Goal: Transaction & Acquisition: Purchase product/service

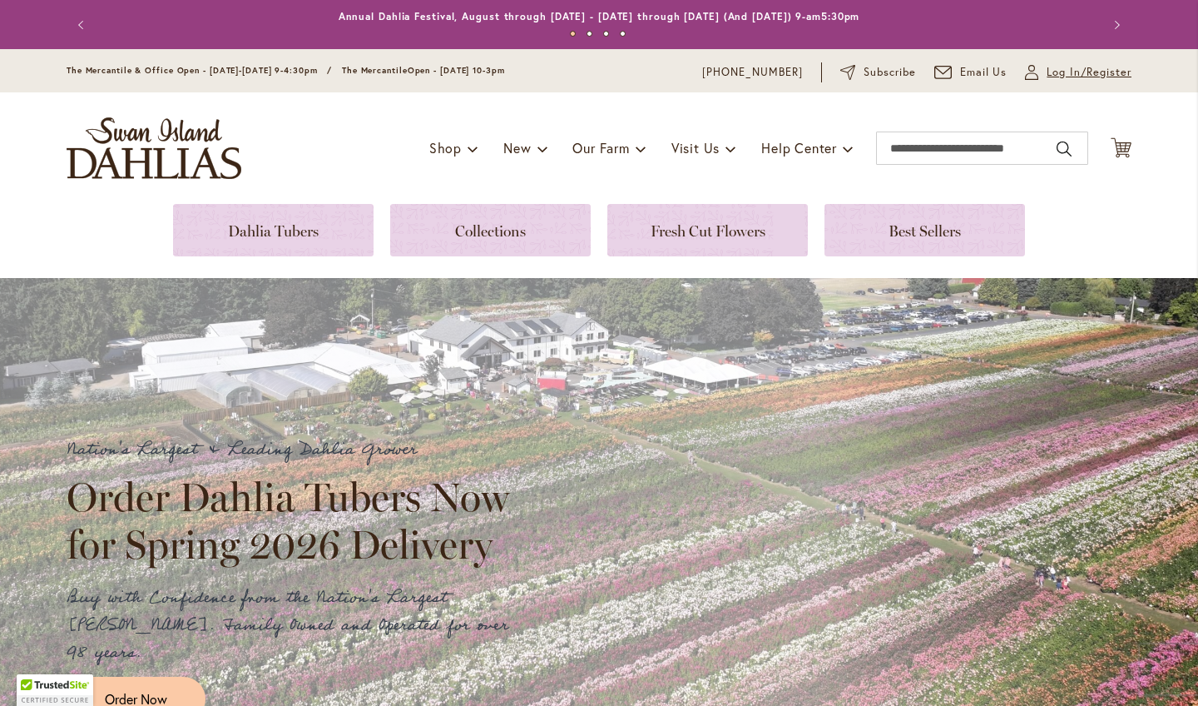
click at [1051, 81] on span "Log In/Register" at bounding box center [1089, 72] width 85 height 17
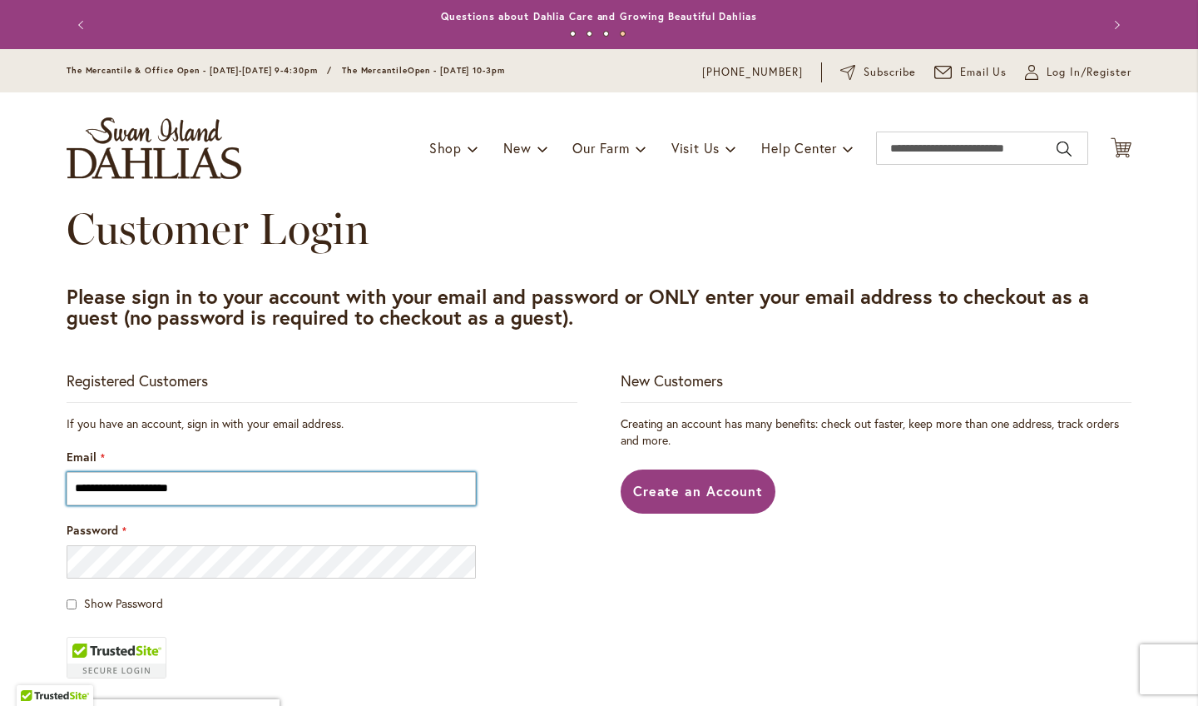
type input "**********"
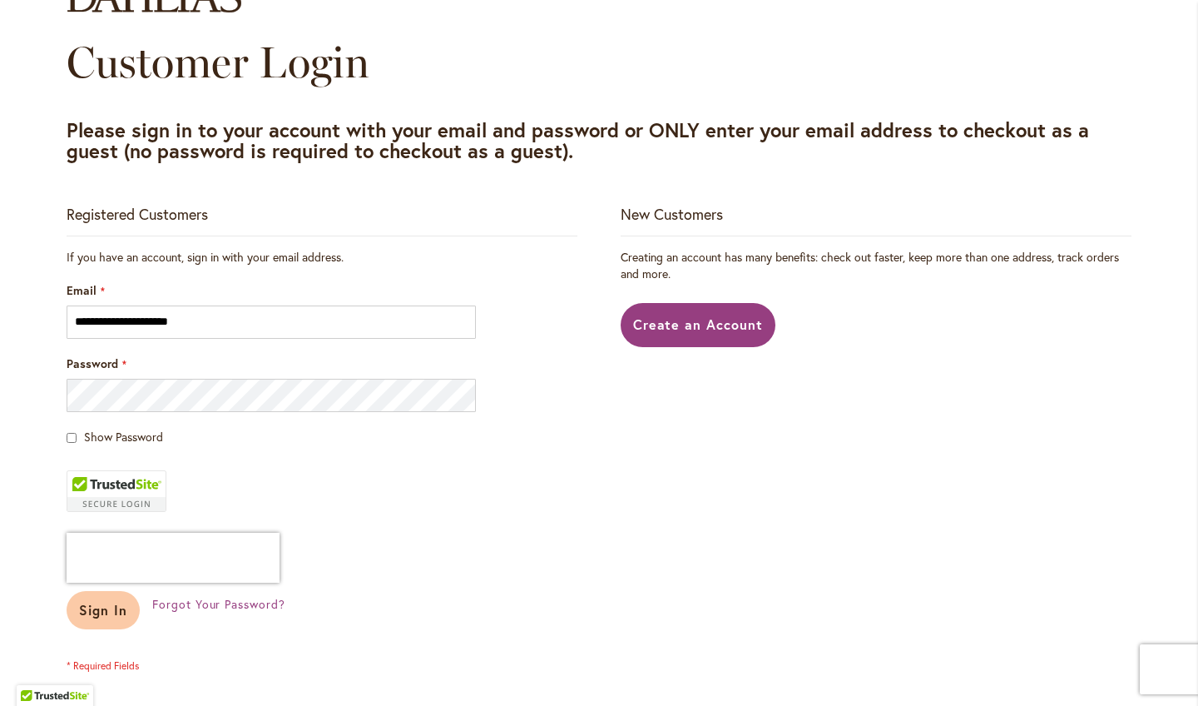
scroll to position [233, 0]
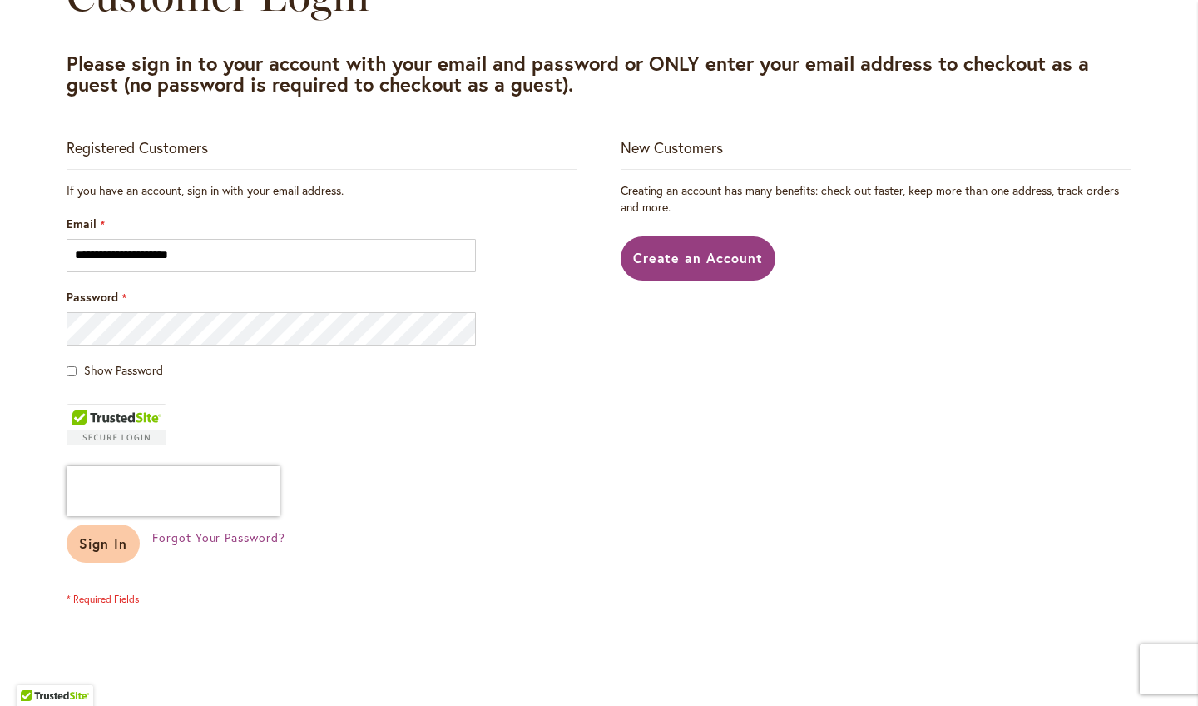
click at [97, 562] on button "Sign In" at bounding box center [103, 543] width 73 height 38
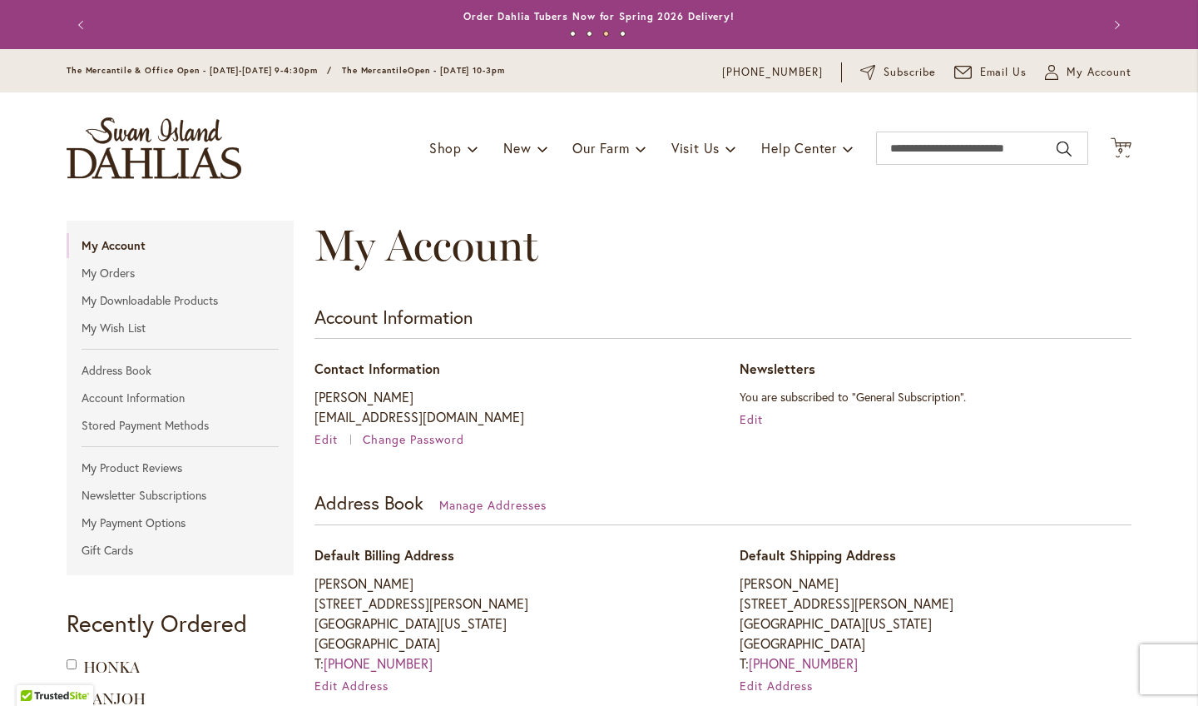
click at [860, 82] on div "Subscribe" at bounding box center [898, 72] width 76 height 20
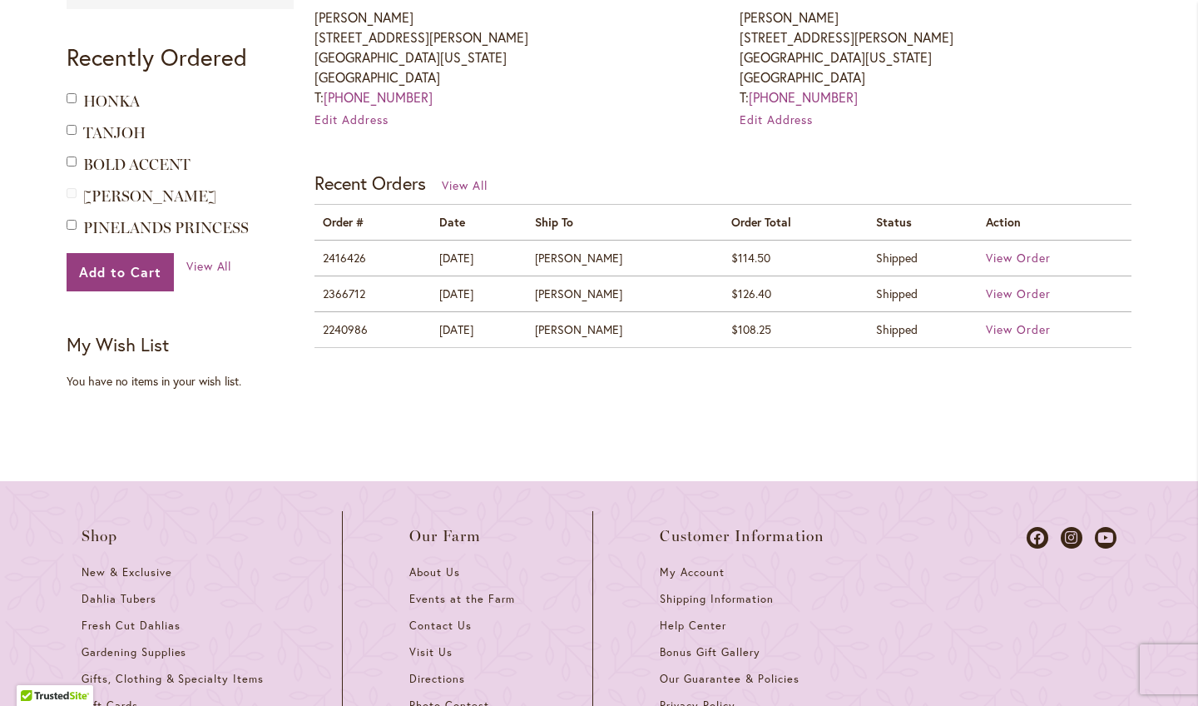
scroll to position [632, 0]
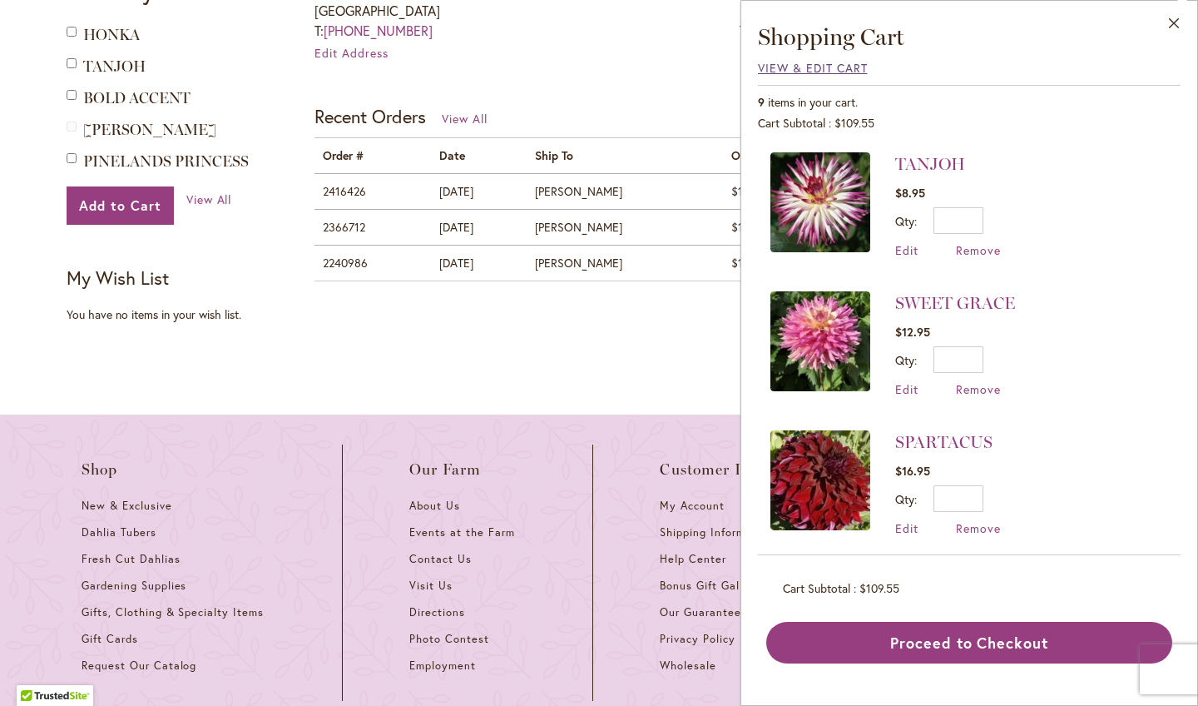
click at [780, 70] on span "View & Edit Cart" at bounding box center [813, 68] width 110 height 16
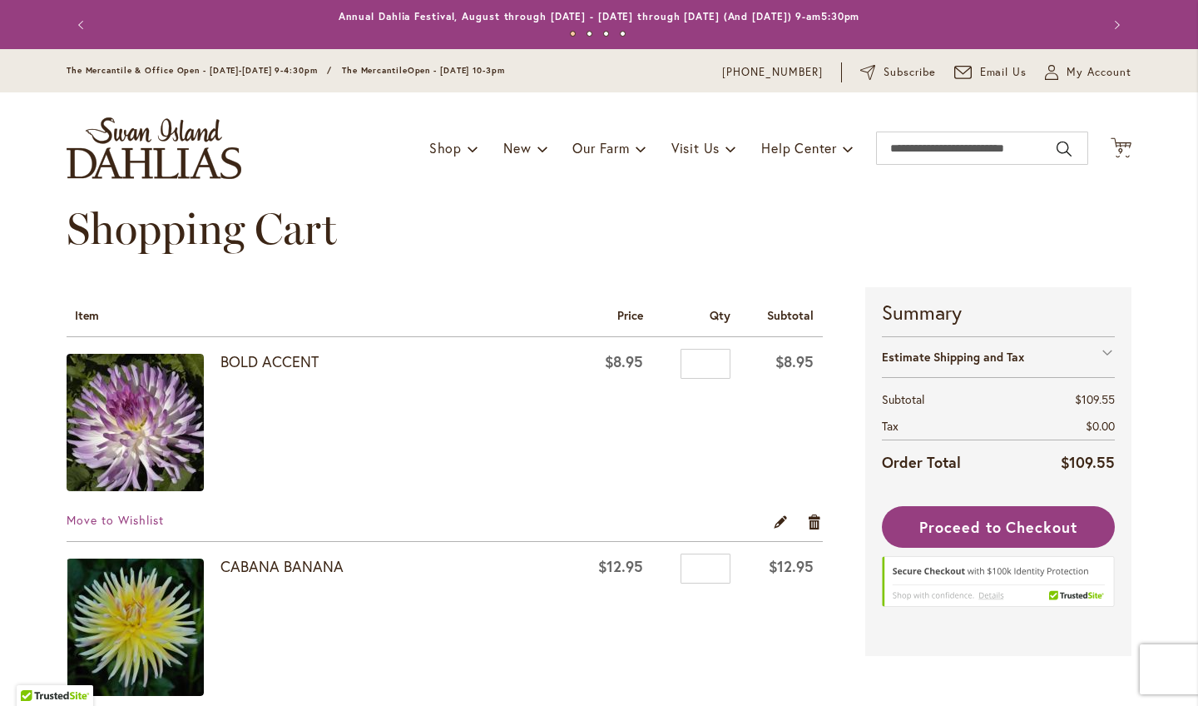
click at [860, 82] on div "Subscribe" at bounding box center [898, 72] width 76 height 20
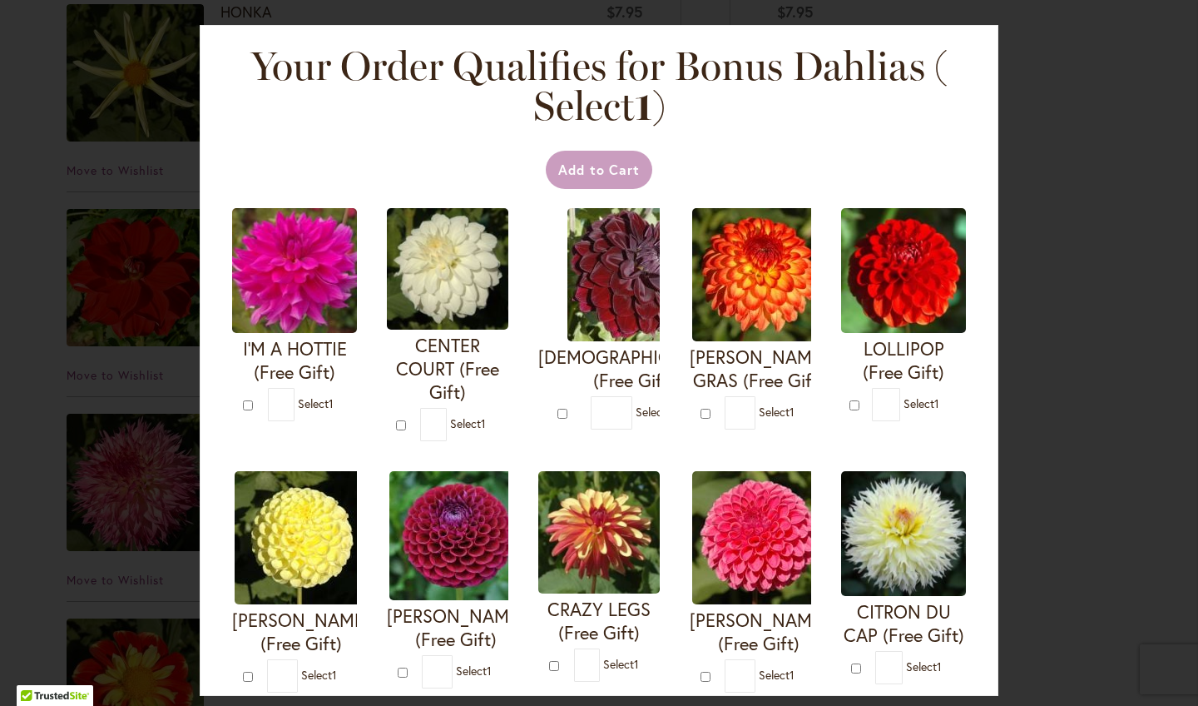
scroll to position [832, 0]
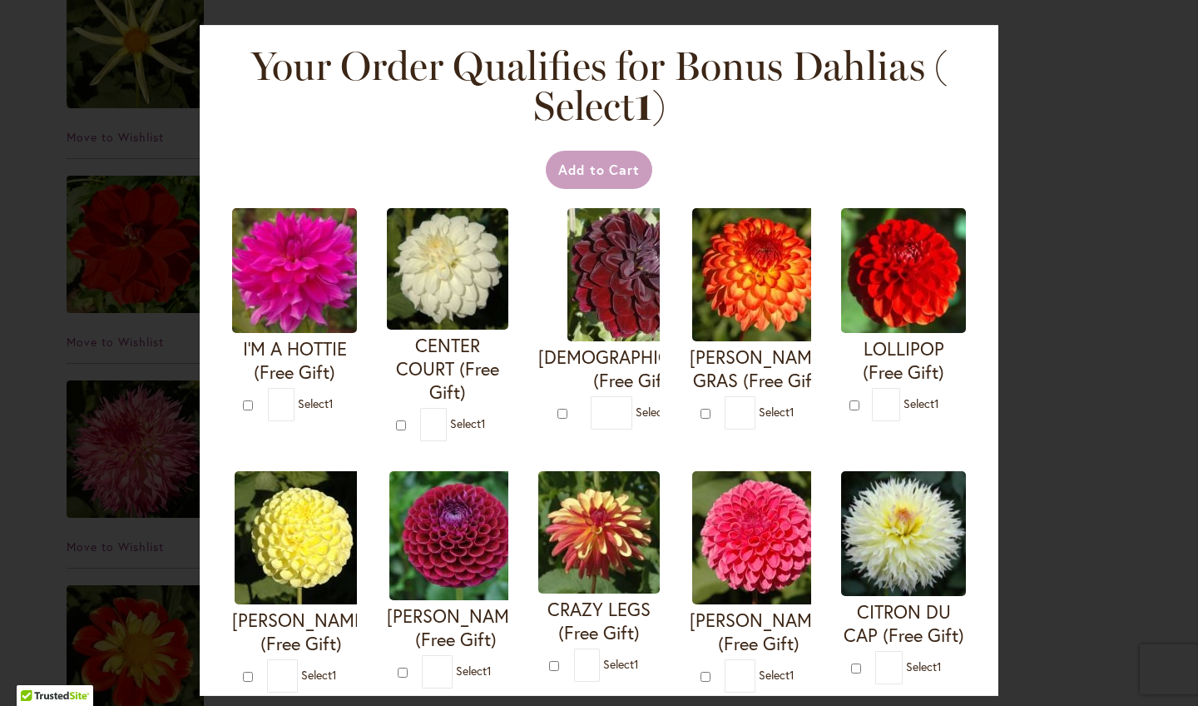
click at [357, 356] on h4 "I'M A HOTTIE (Free Gift)" at bounding box center [294, 360] width 125 height 47
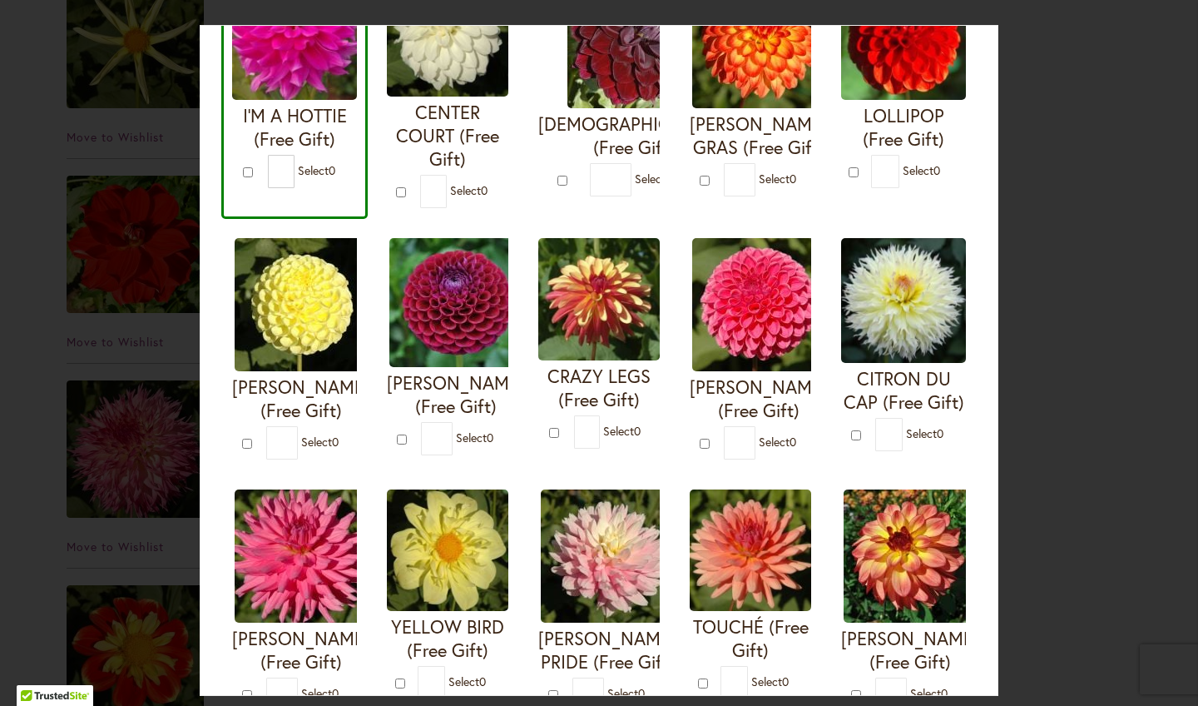
scroll to position [266, 0]
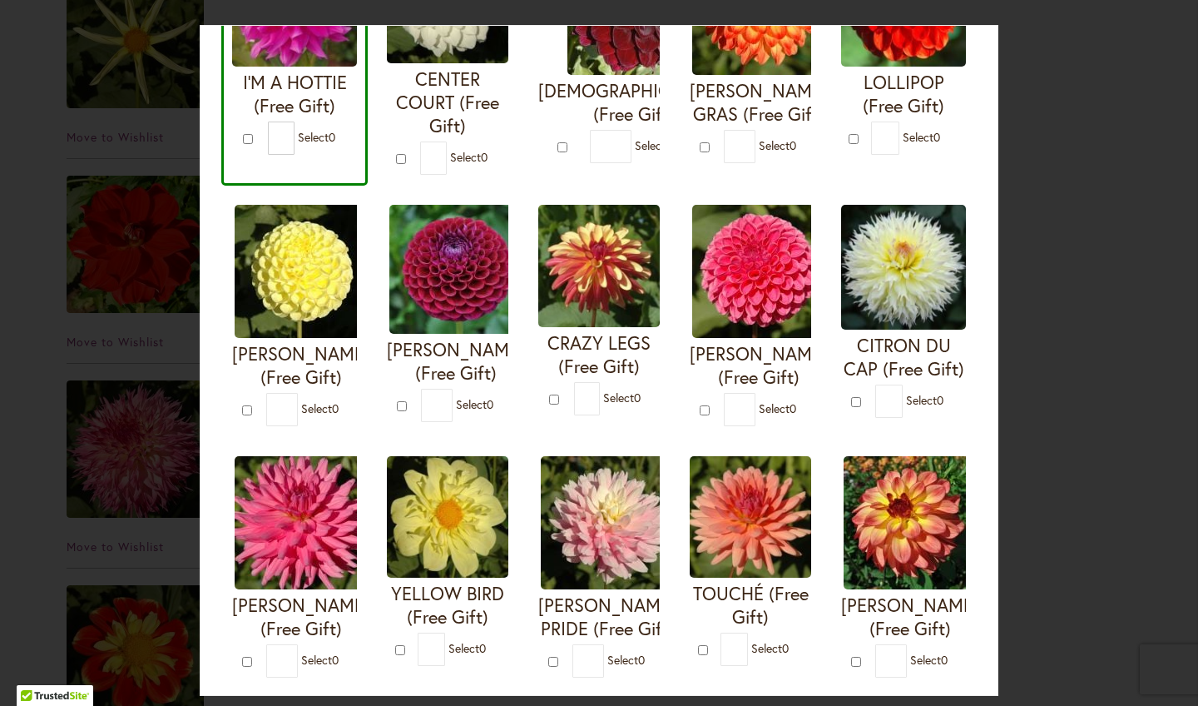
click at [590, 163] on input "*" at bounding box center [611, 146] width 42 height 33
click at [567, 75] on img at bounding box center [633, 8] width 133 height 133
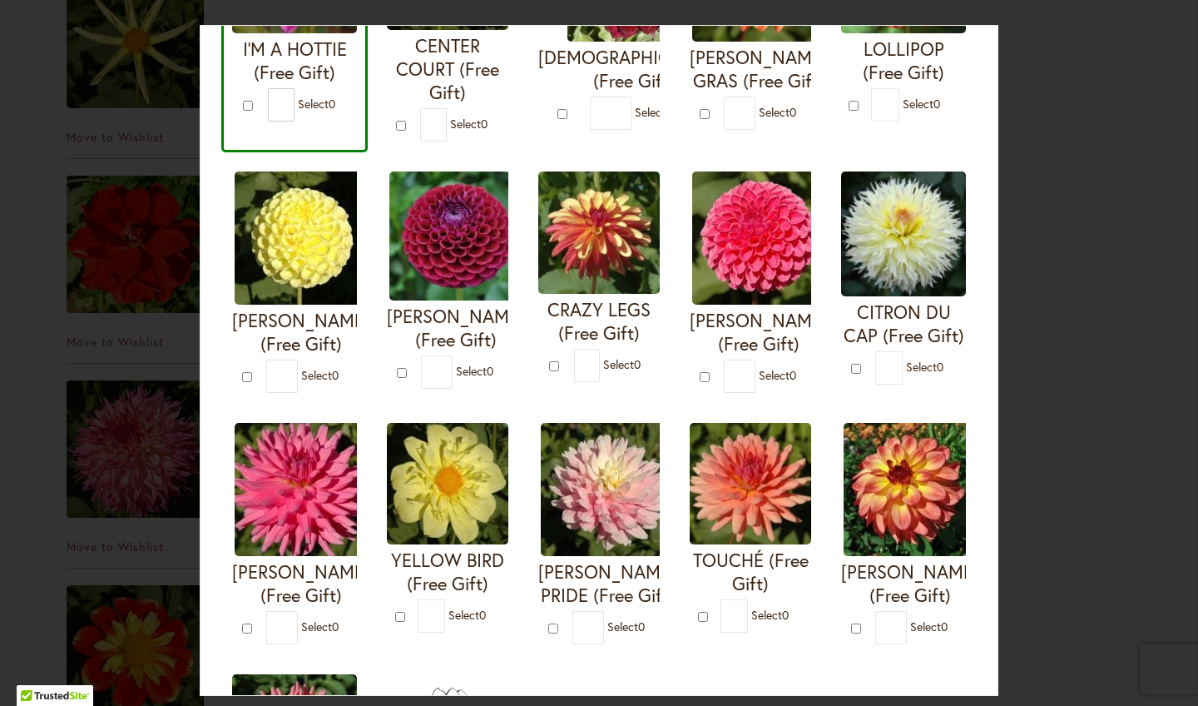
click at [463, 577] on div "I'M A HOTTIE (Free Gift) * 0 * 0 * 0 *" at bounding box center [599, 398] width 756 height 1000
click at [461, 557] on div "I'M A HOTTIE (Free Gift) * 0 * 0 * 0 *" at bounding box center [599, 398] width 756 height 1000
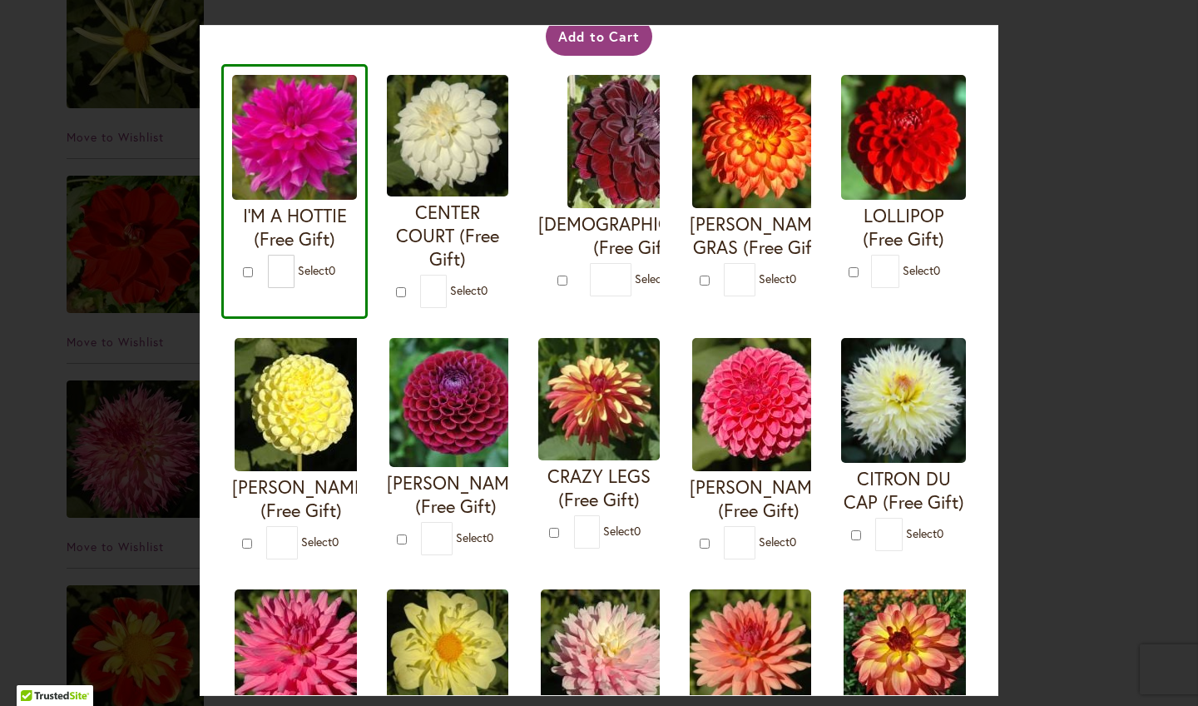
scroll to position [100, 0]
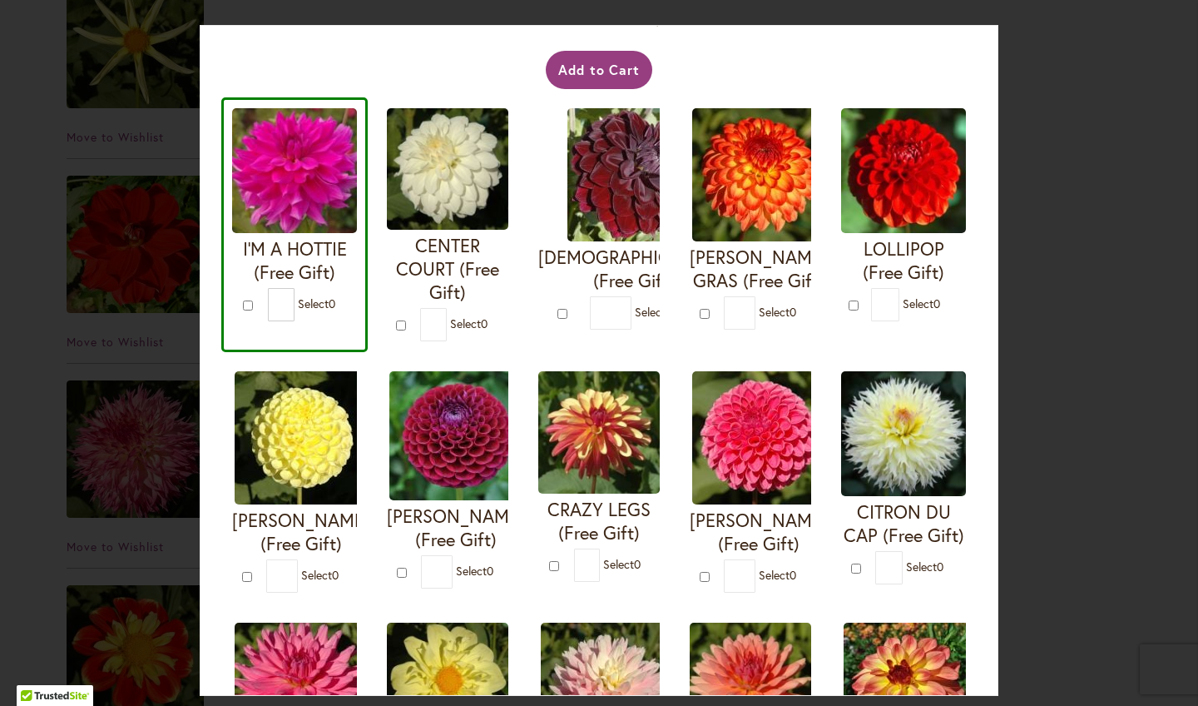
click at [387, 341] on form "CENTER COURT (Free Gift) * 0" at bounding box center [447, 224] width 121 height 233
drag, startPoint x: 460, startPoint y: 291, endPoint x: 443, endPoint y: 291, distance: 17.5
click at [295, 291] on input "*" at bounding box center [281, 304] width 27 height 33
type input "*"
click at [429, 341] on form "CENTER COURT (Free Gift) * 1" at bounding box center [447, 224] width 121 height 233
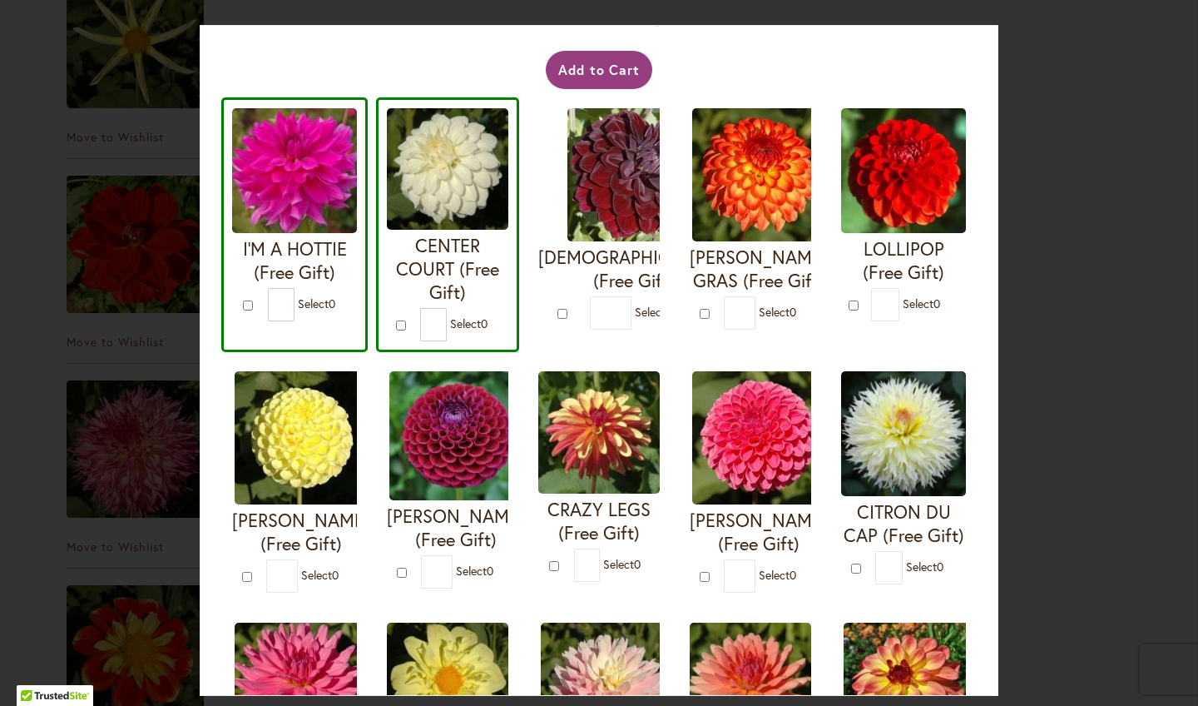
click at [538, 330] on form "VOODOO (Free Gift) * 0" at bounding box center [598, 218] width 121 height 221
click at [508, 341] on div "* Select 0" at bounding box center [464, 324] width 88 height 33
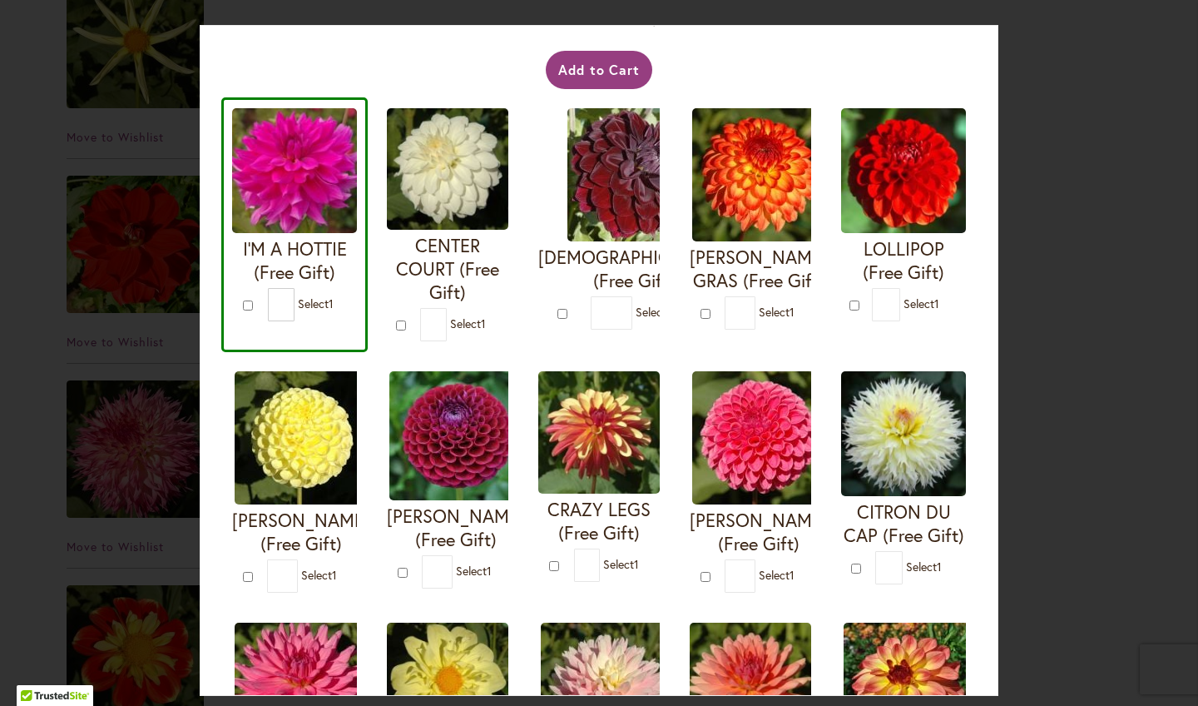
click at [387, 304] on h4 "CENTER COURT (Free Gift)" at bounding box center [447, 269] width 121 height 70
type input "*"
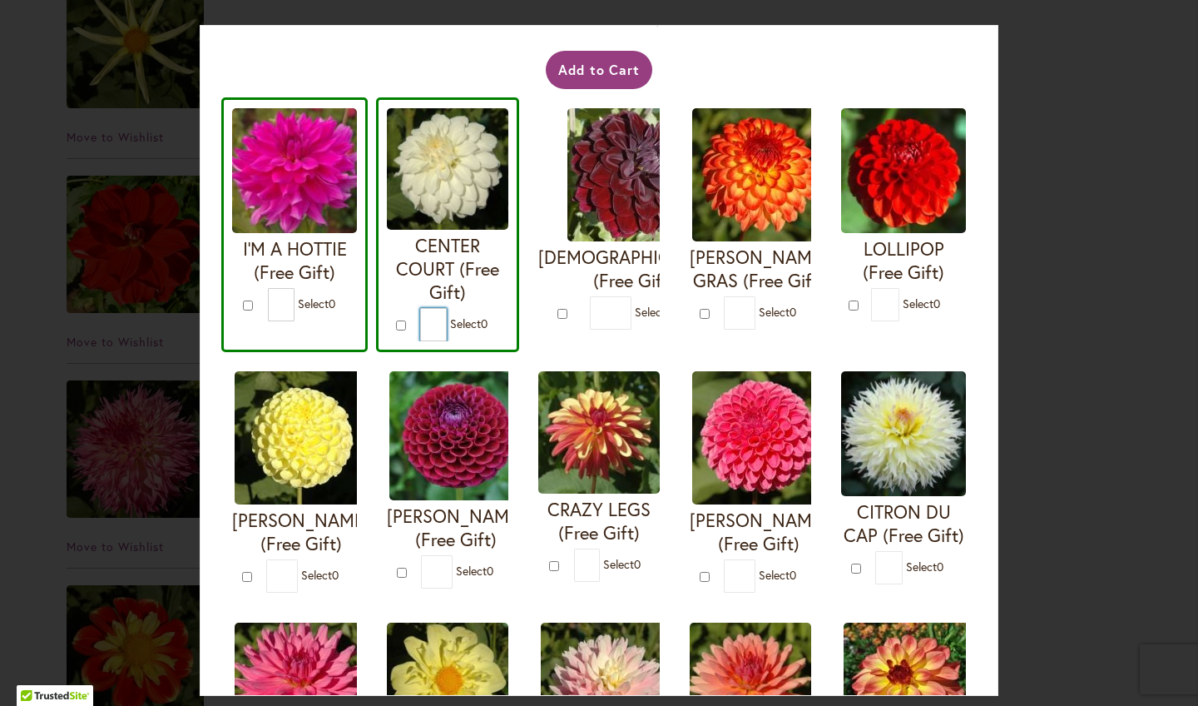
click at [447, 341] on input "*" at bounding box center [433, 324] width 27 height 33
type input "*"
click at [660, 330] on form "VOODOO (Free Gift) * 1" at bounding box center [598, 218] width 121 height 221
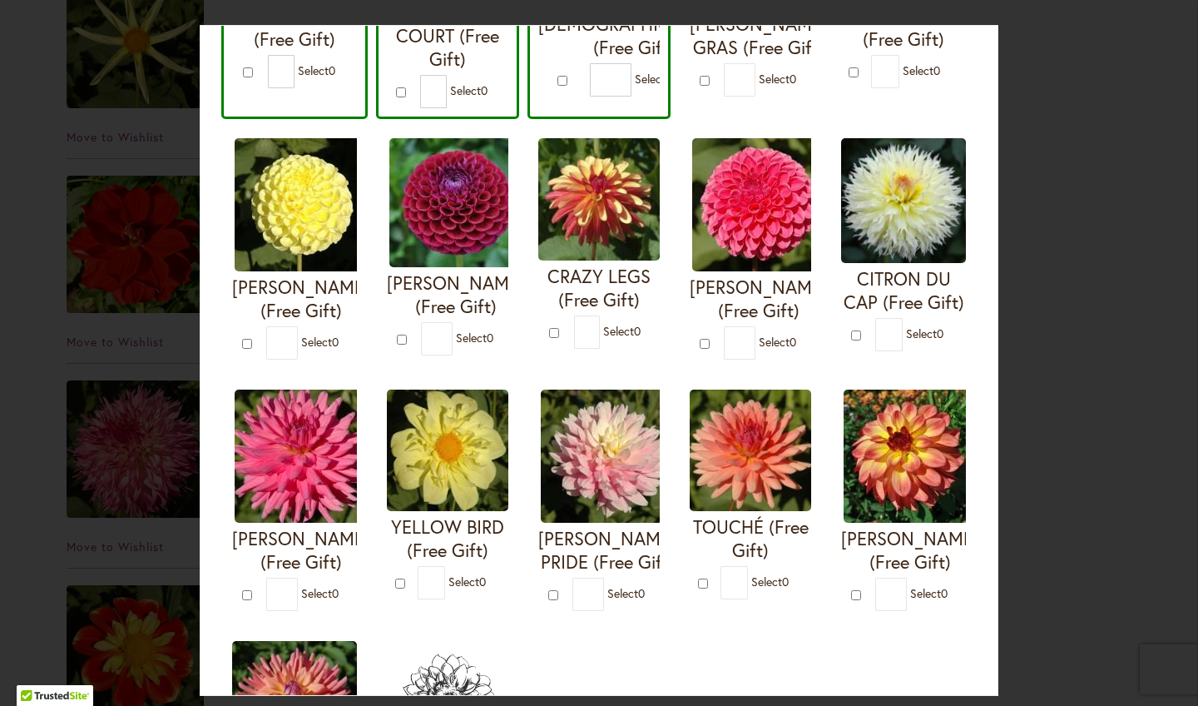
scroll to position [399, 0]
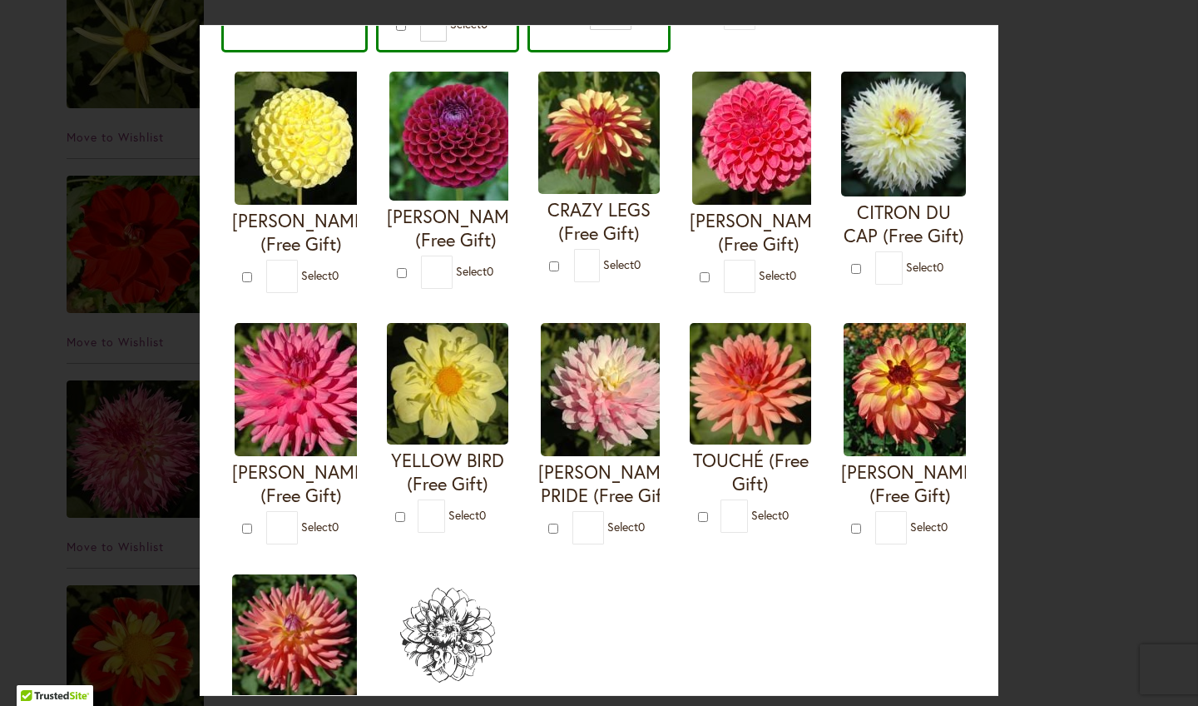
click at [635, 20] on span "Select 0" at bounding box center [653, 12] width 37 height 16
type input "*"
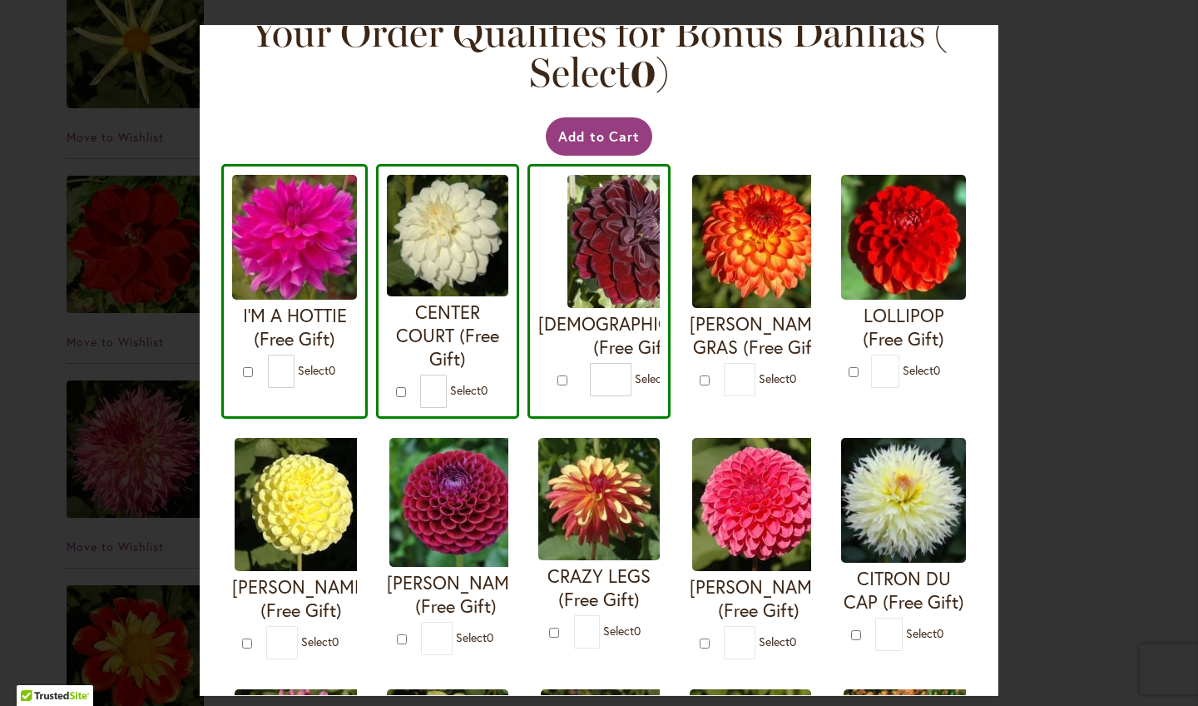
scroll to position [0, 0]
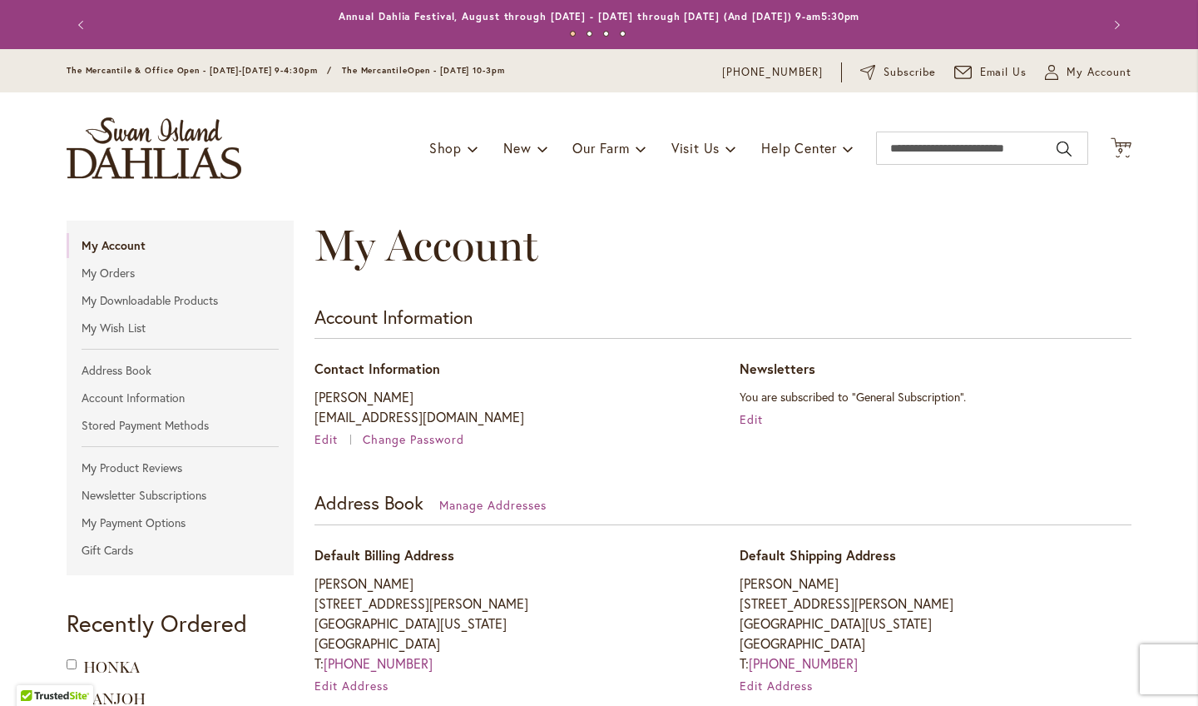
click at [198, 82] on div "The Mercantile & Office Open - [DATE]-[DATE] 9-4:30pm / The Mercantile Open - […" at bounding box center [286, 72] width 439 height 20
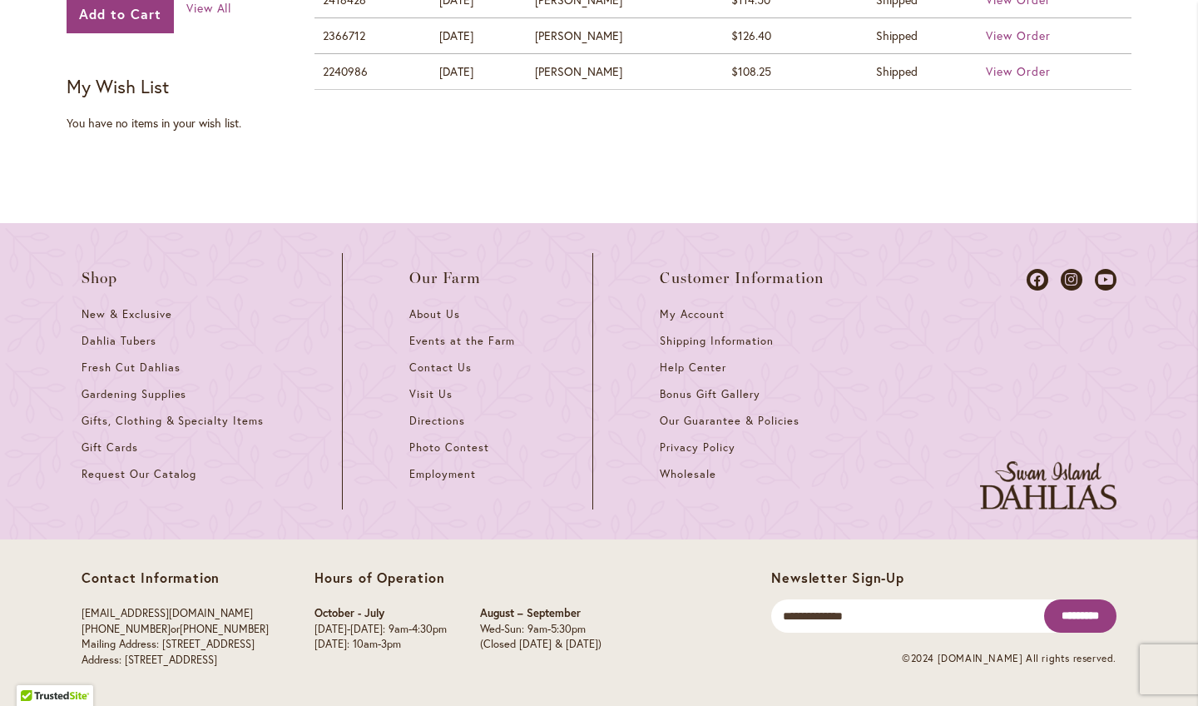
scroll to position [1132, 0]
